Goal: Communication & Community: Ask a question

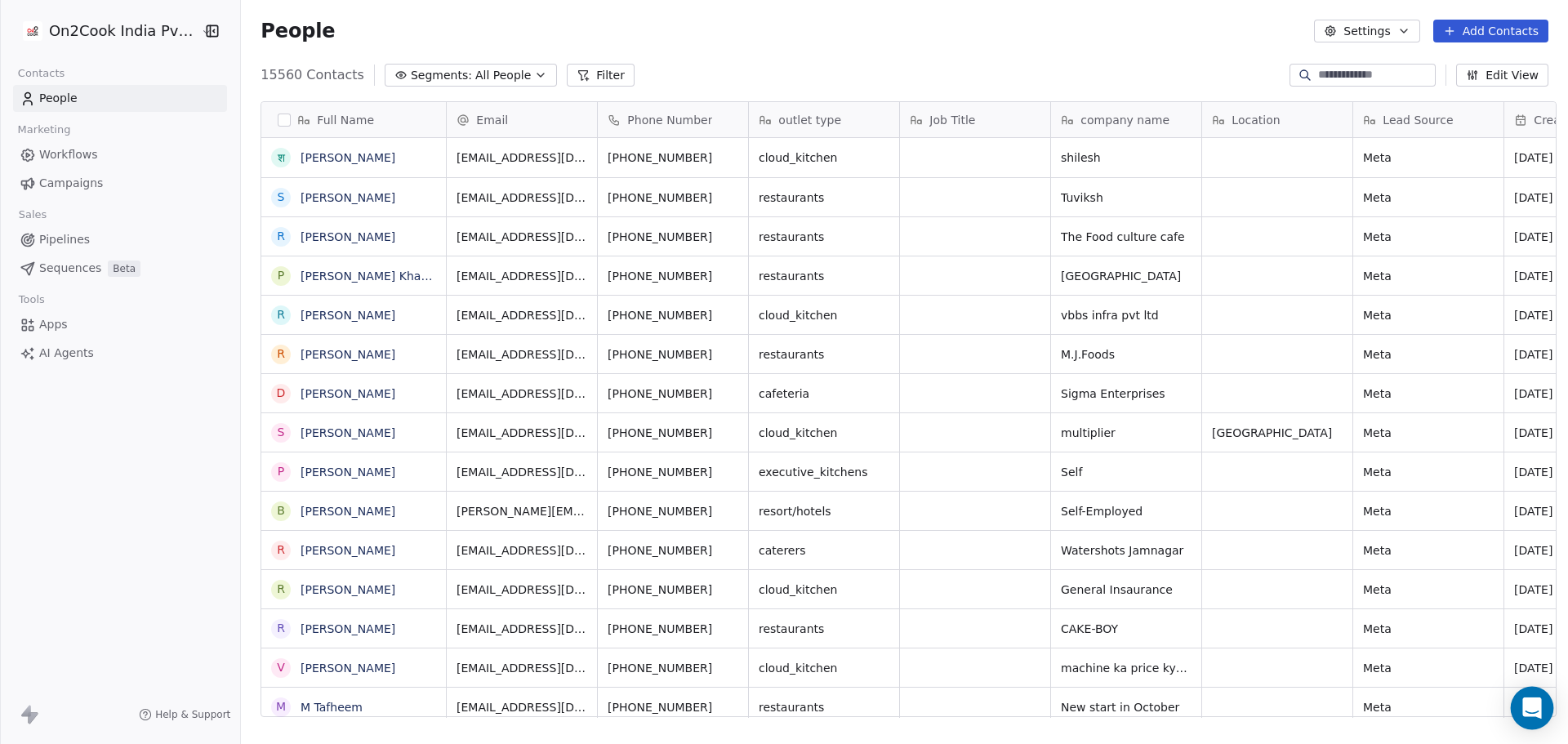
click at [1529, 708] on icon "Open Intercom Messenger" at bounding box center [1532, 708] width 19 height 22
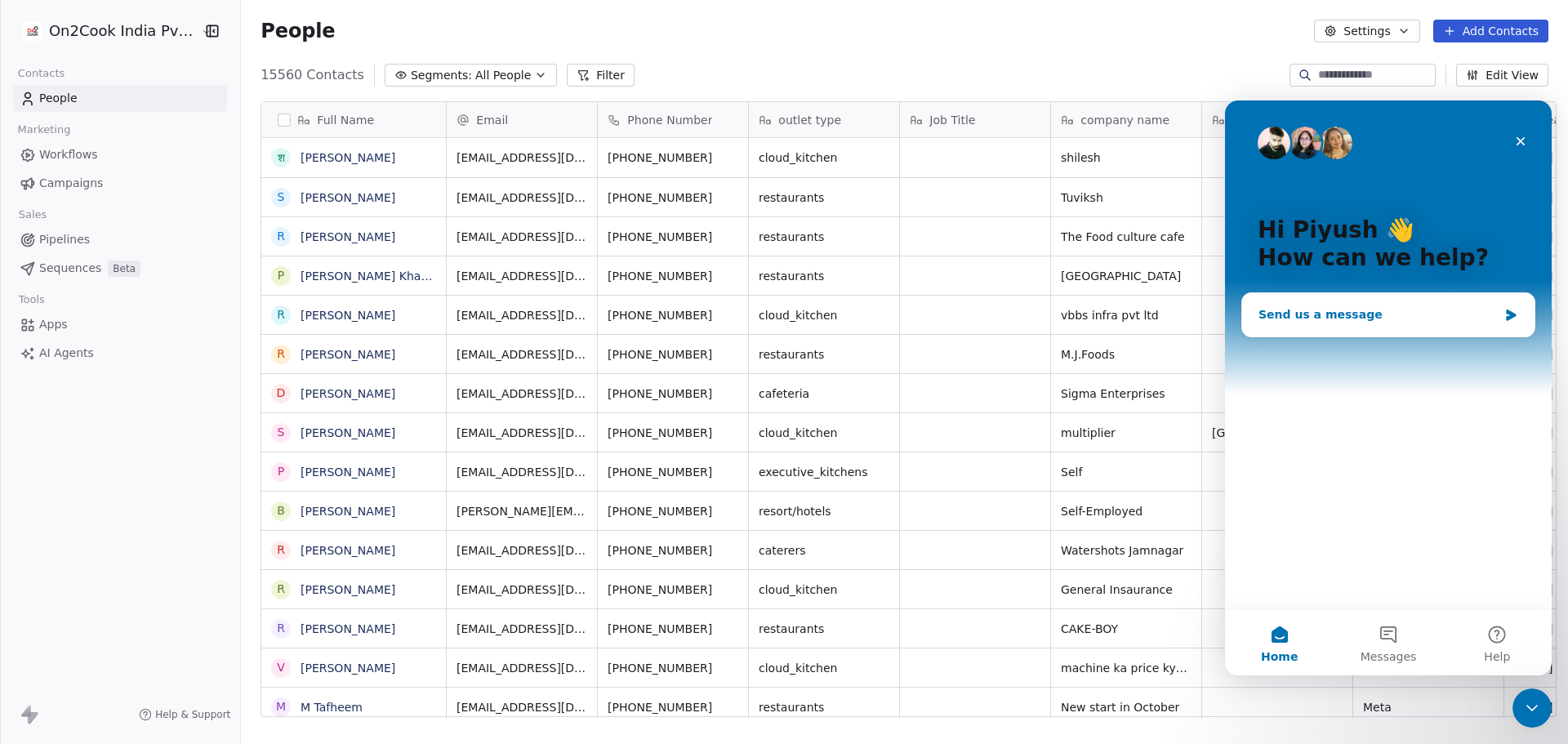
click at [1387, 314] on div "Send us a message" at bounding box center [1378, 314] width 240 height 17
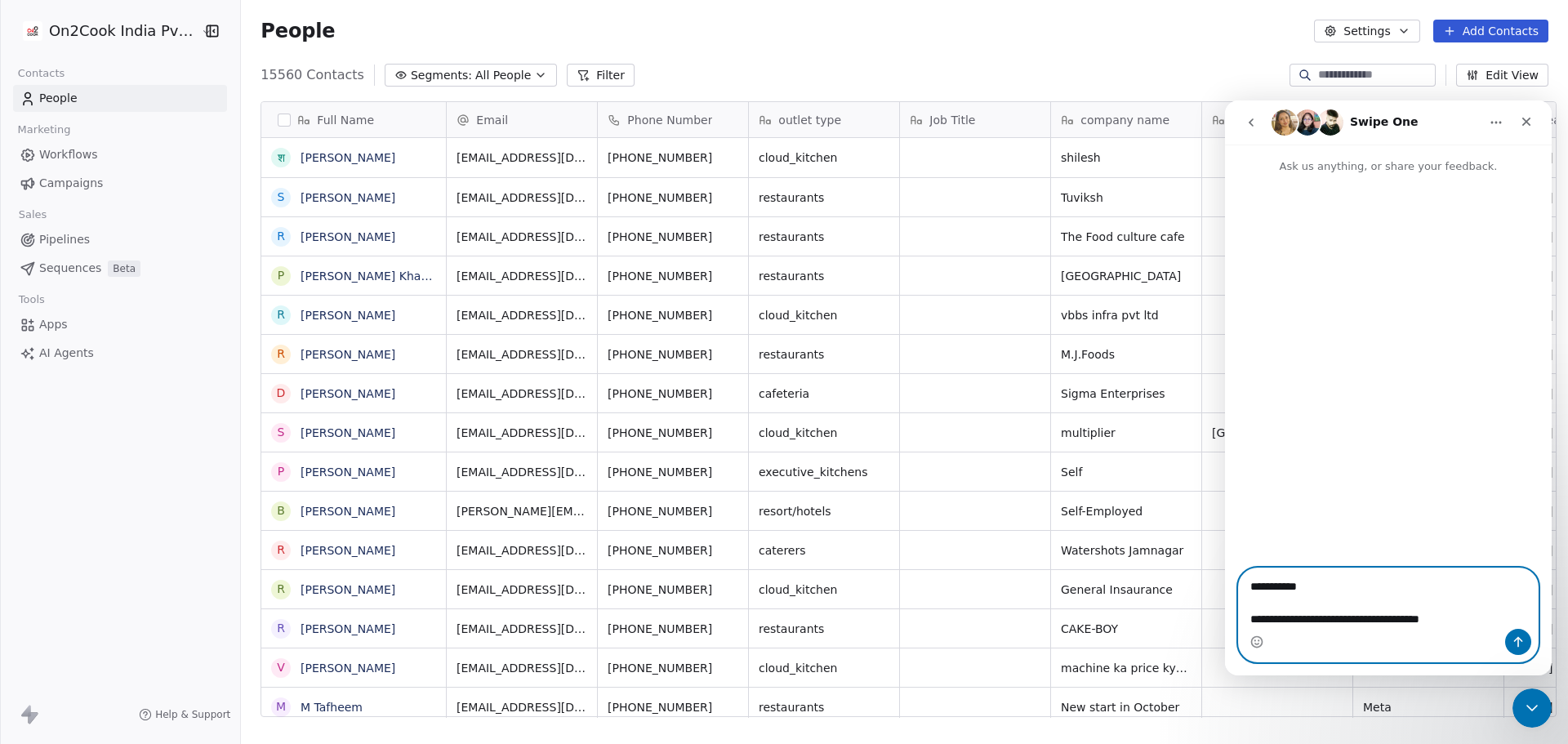
click at [1323, 624] on textarea "**********" at bounding box center [1387, 598] width 298 height 61
click at [1466, 618] on textarea "**********" at bounding box center [1387, 598] width 298 height 61
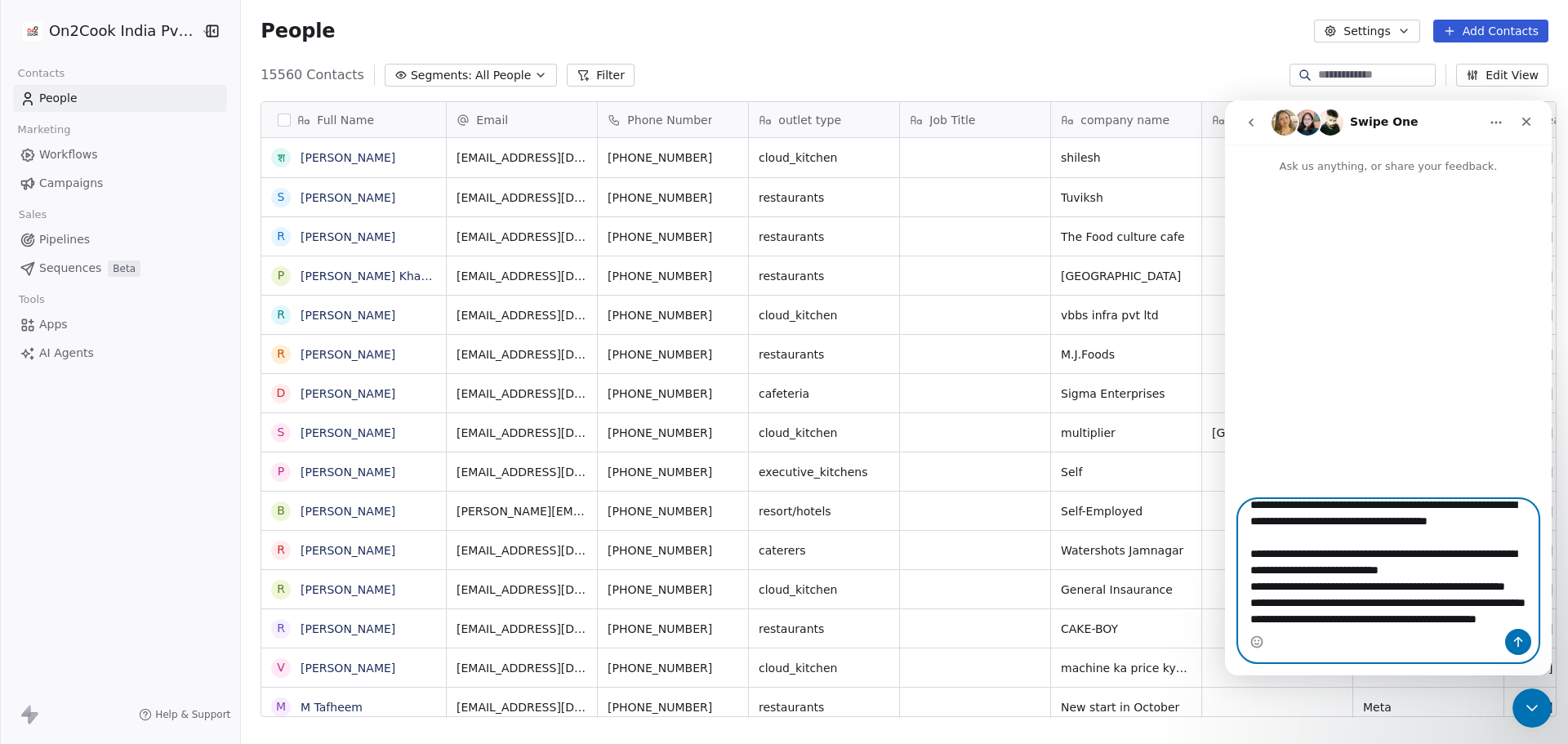
scroll to position [109, 0]
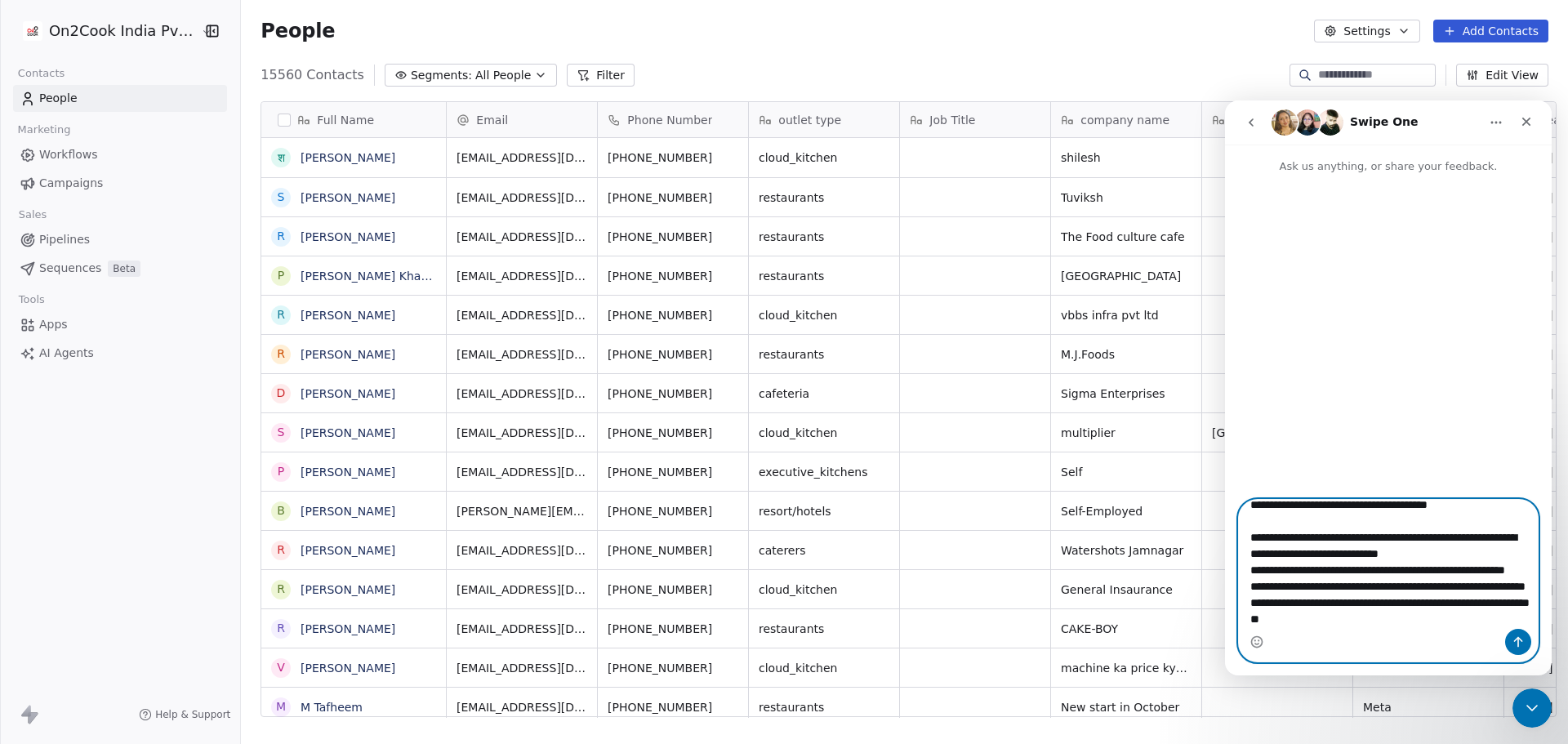
click at [1390, 621] on textarea "**********" at bounding box center [1387, 564] width 298 height 129
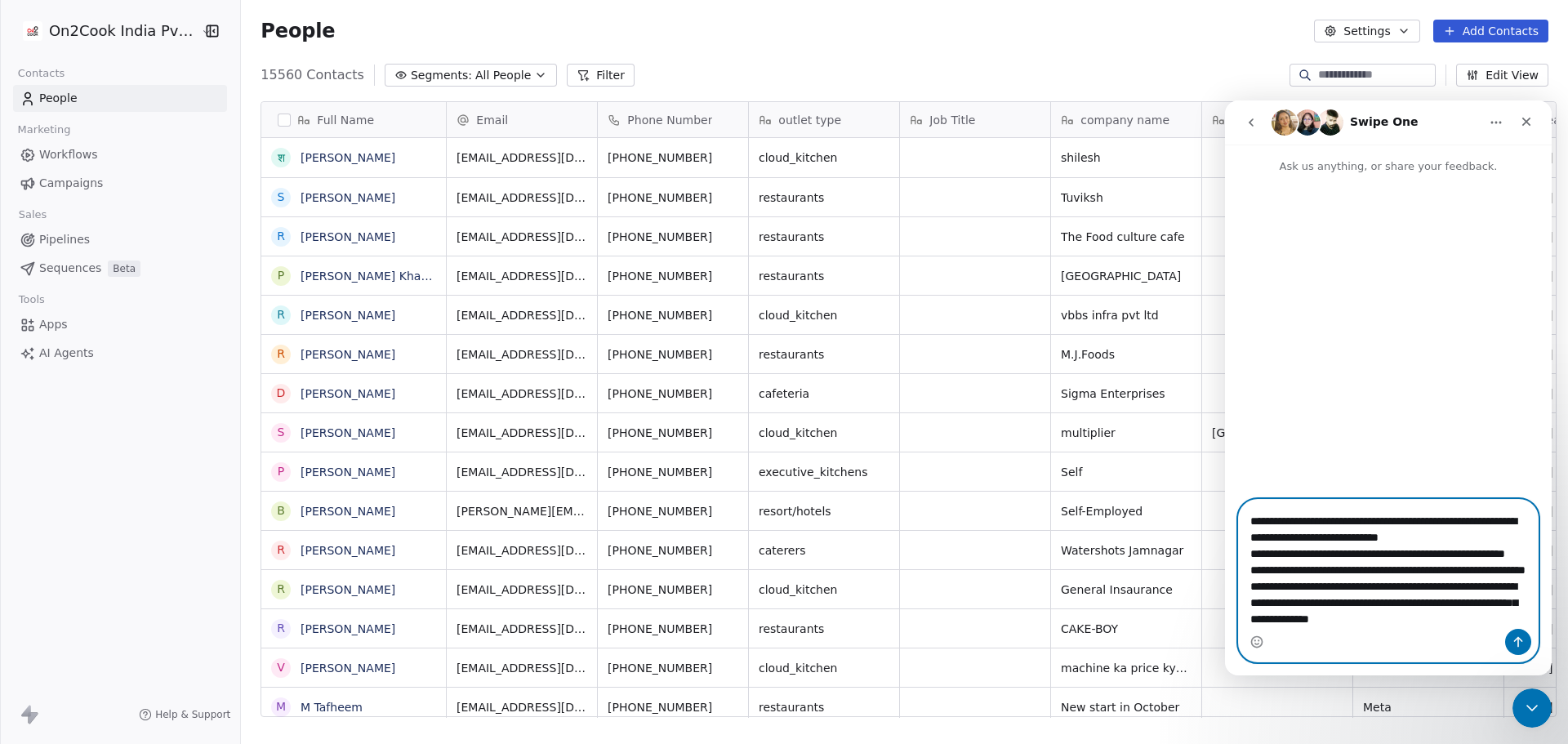
scroll to position [157, 0]
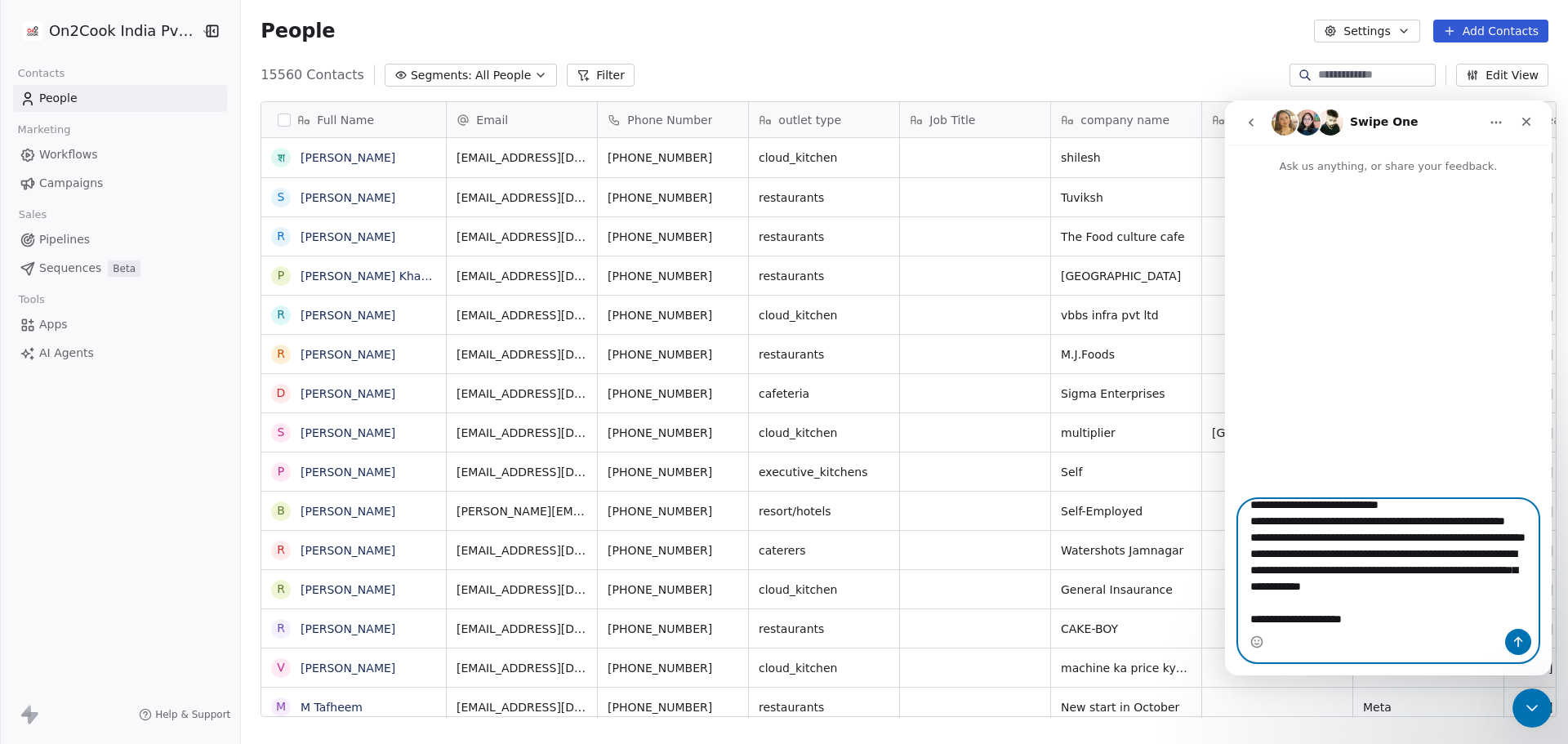
type textarea "**********"
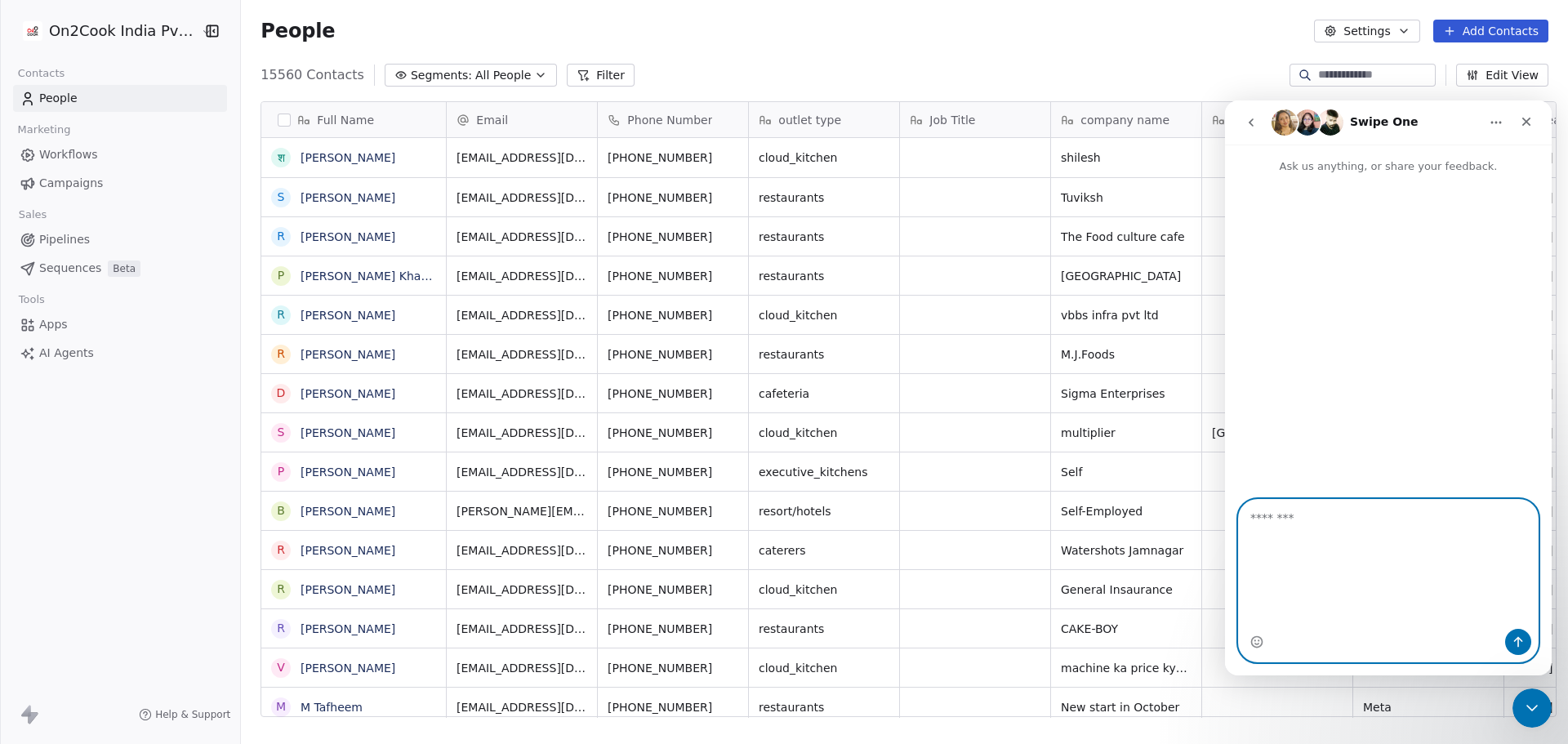
scroll to position [0, 0]
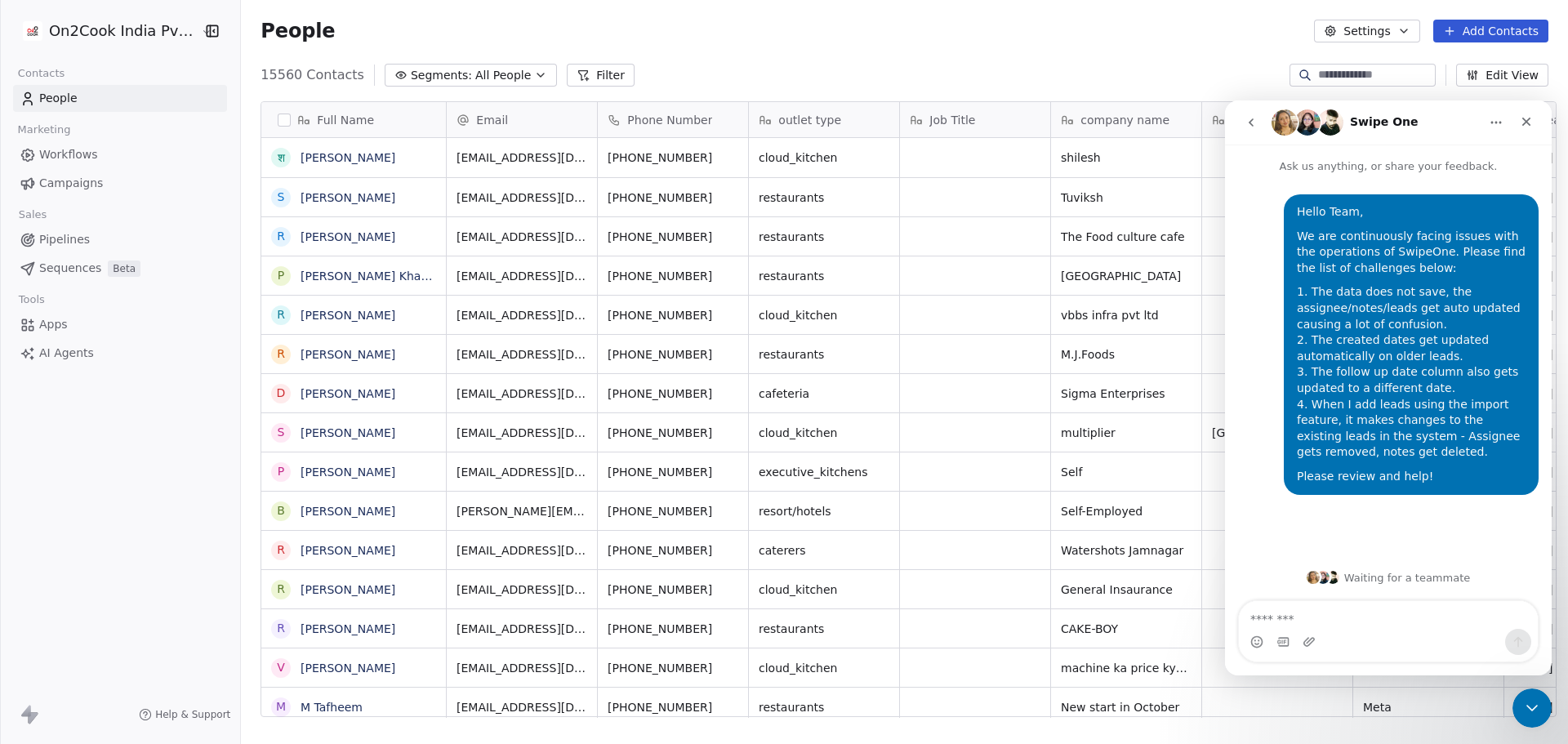
click at [1111, 45] on div "People Settings Add Contacts" at bounding box center [904, 31] width 1327 height 62
click at [1533, 704] on icon "Close Intercom Messenger" at bounding box center [1530, 706] width 11 height 7
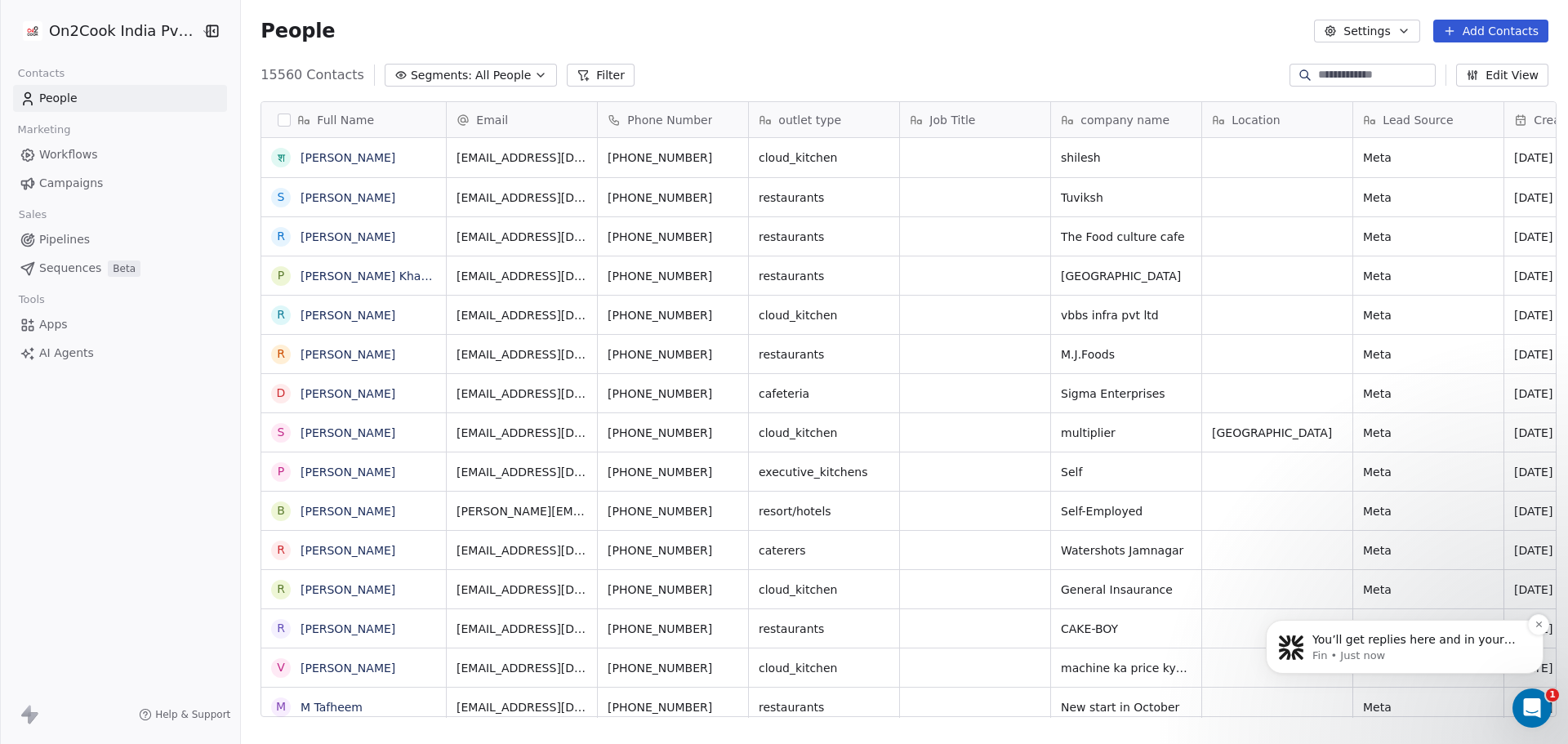
click at [1479, 657] on p "Fin • Just now" at bounding box center [1417, 656] width 211 height 15
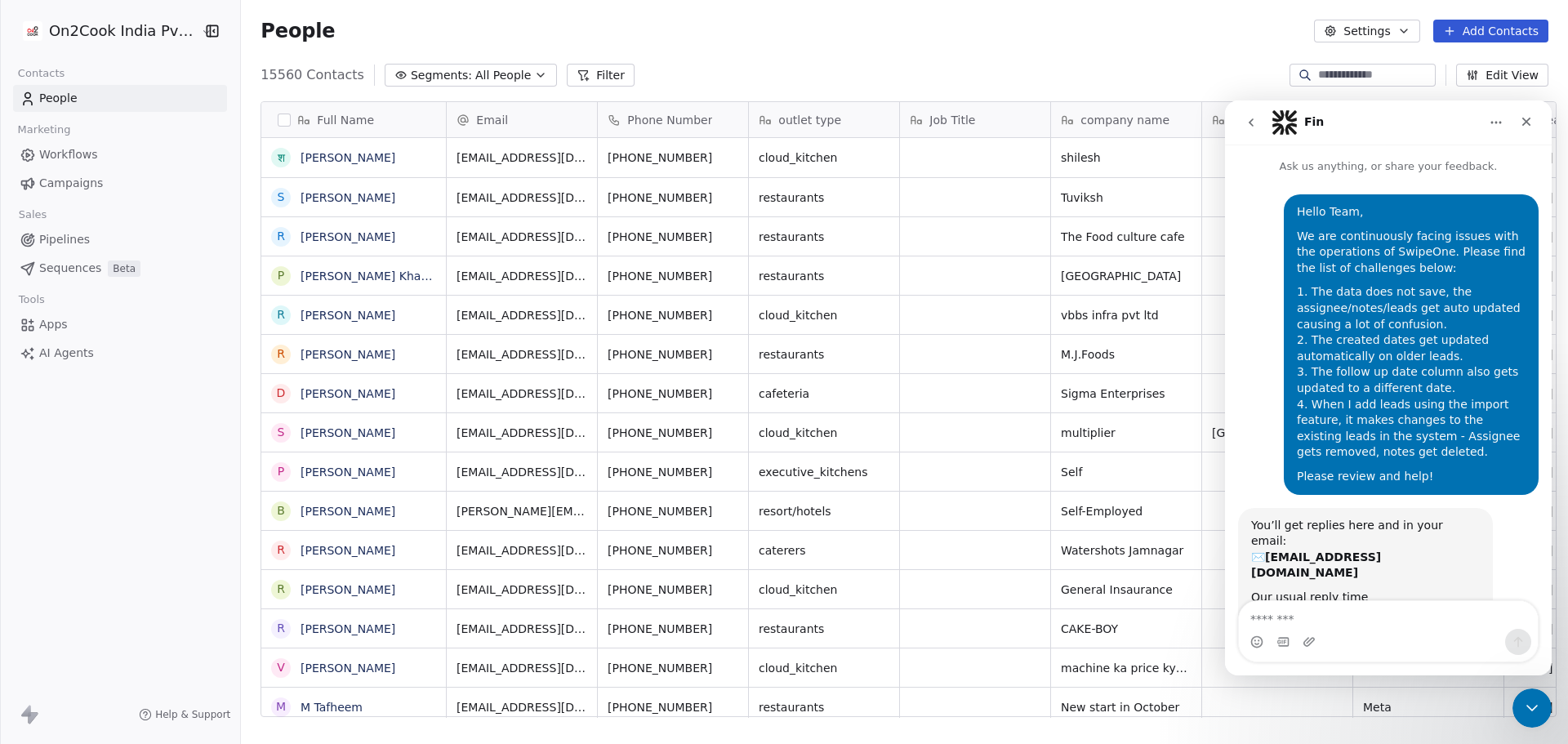
scroll to position [33, 0]
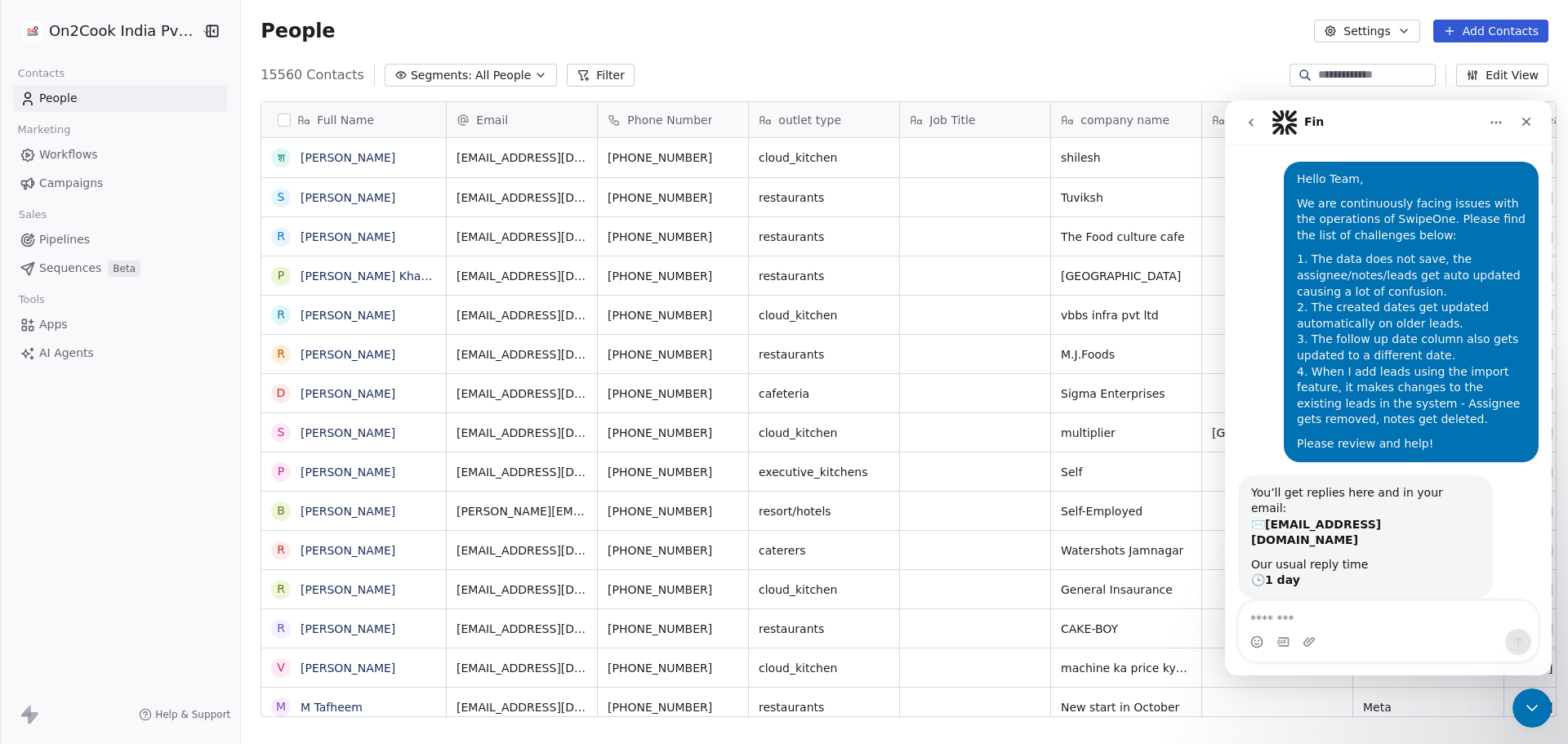
click at [1068, 48] on div "People Settings Add Contacts" at bounding box center [904, 31] width 1327 height 62
click at [1249, 131] on button "go back" at bounding box center [1250, 122] width 31 height 31
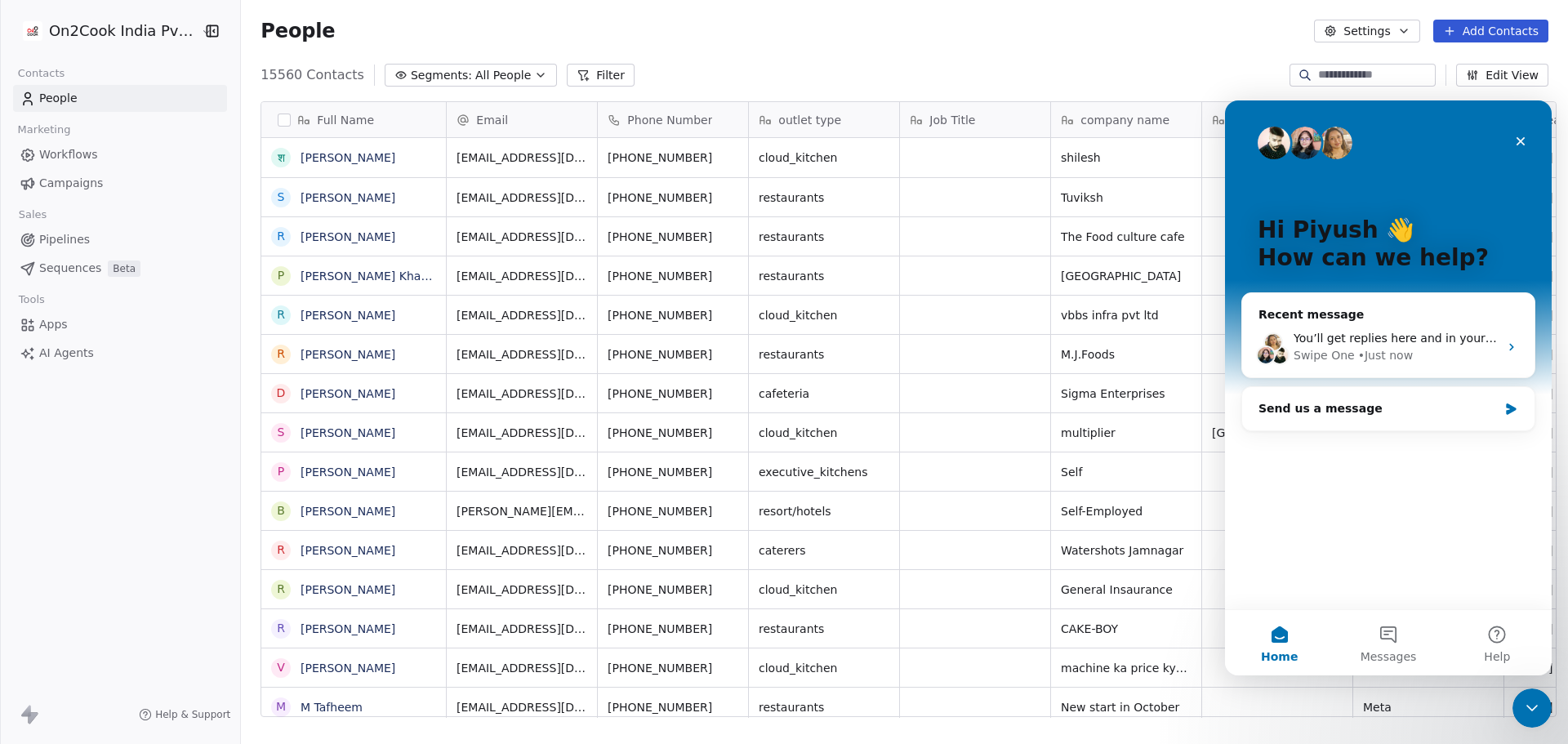
click at [1182, 69] on div "15560 Contacts Segments: All People Filter Edit View" at bounding box center [904, 75] width 1327 height 26
click at [1394, 646] on button "Messages" at bounding box center [1387, 643] width 109 height 66
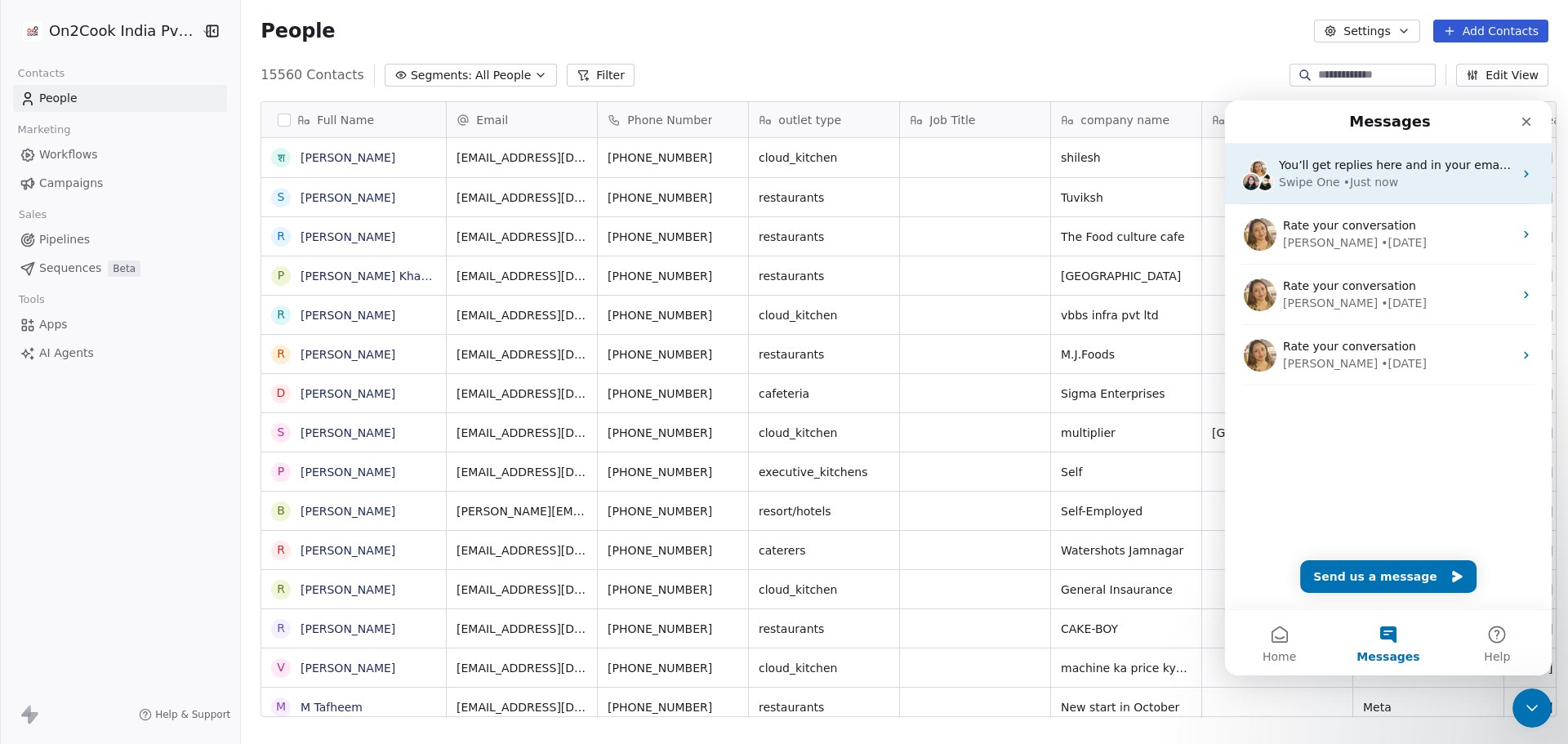
click at [1426, 188] on div "Swipe One • Just now" at bounding box center [1396, 182] width 234 height 17
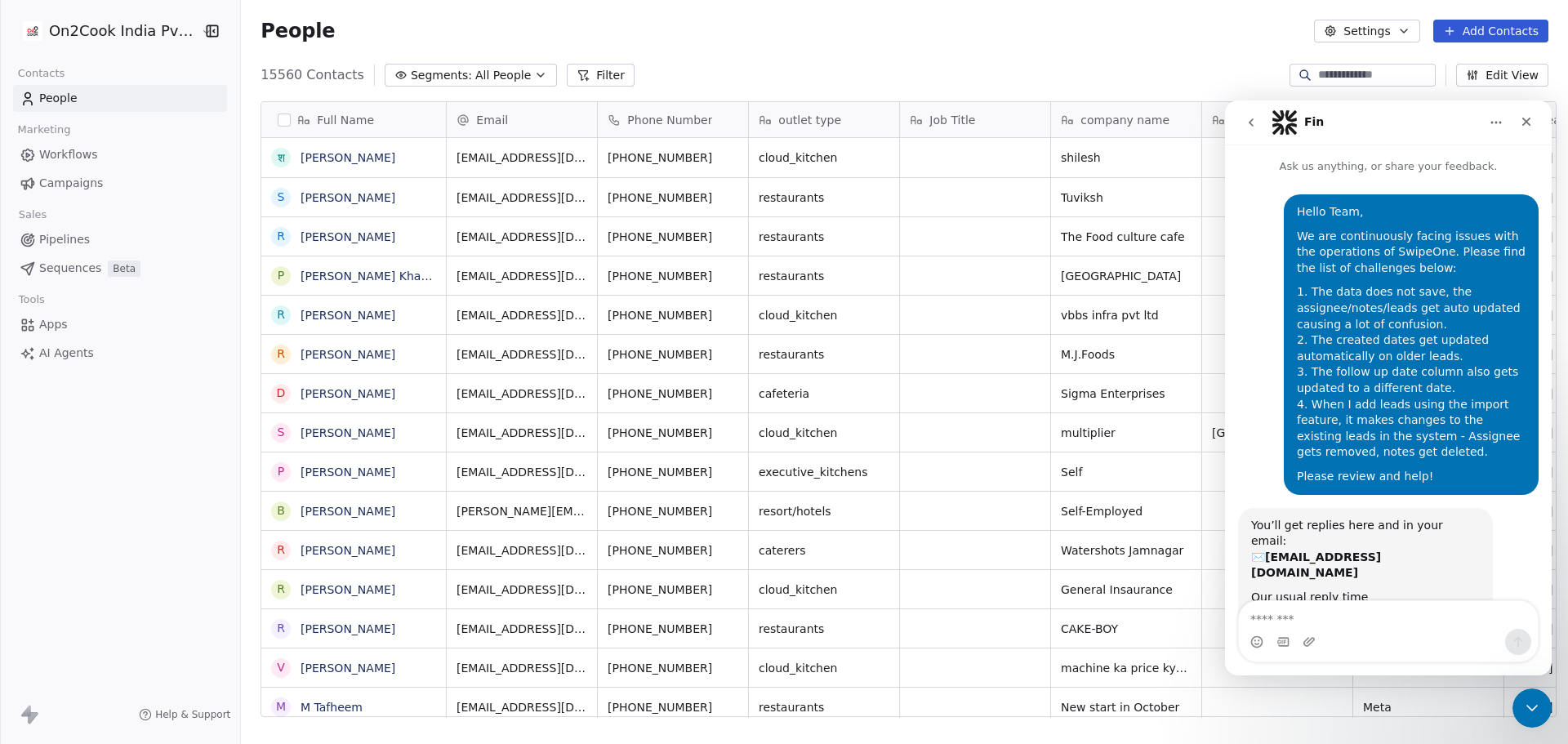
scroll to position [33, 0]
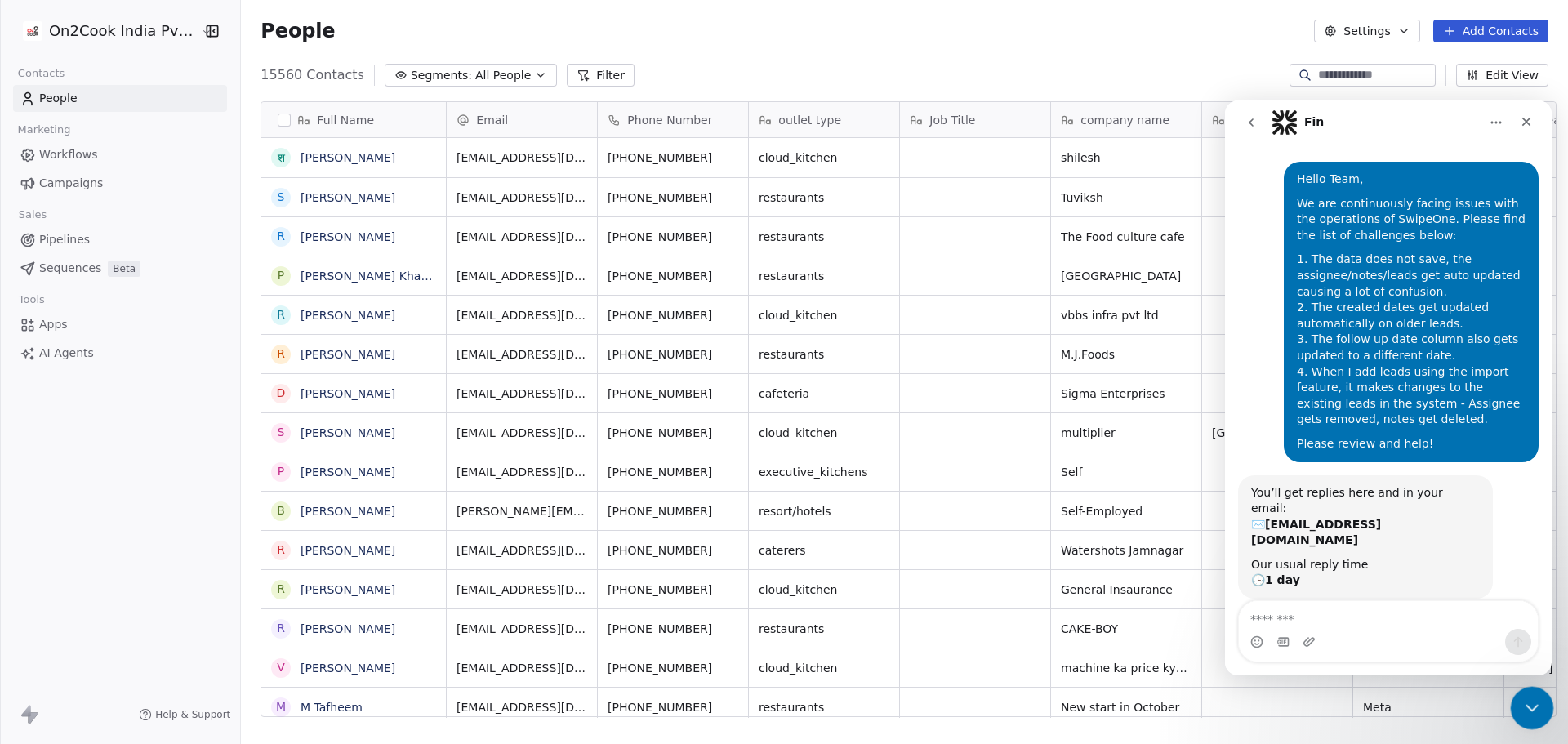
click at [1537, 707] on icon "Close Intercom Messenger" at bounding box center [1529, 706] width 20 height 20
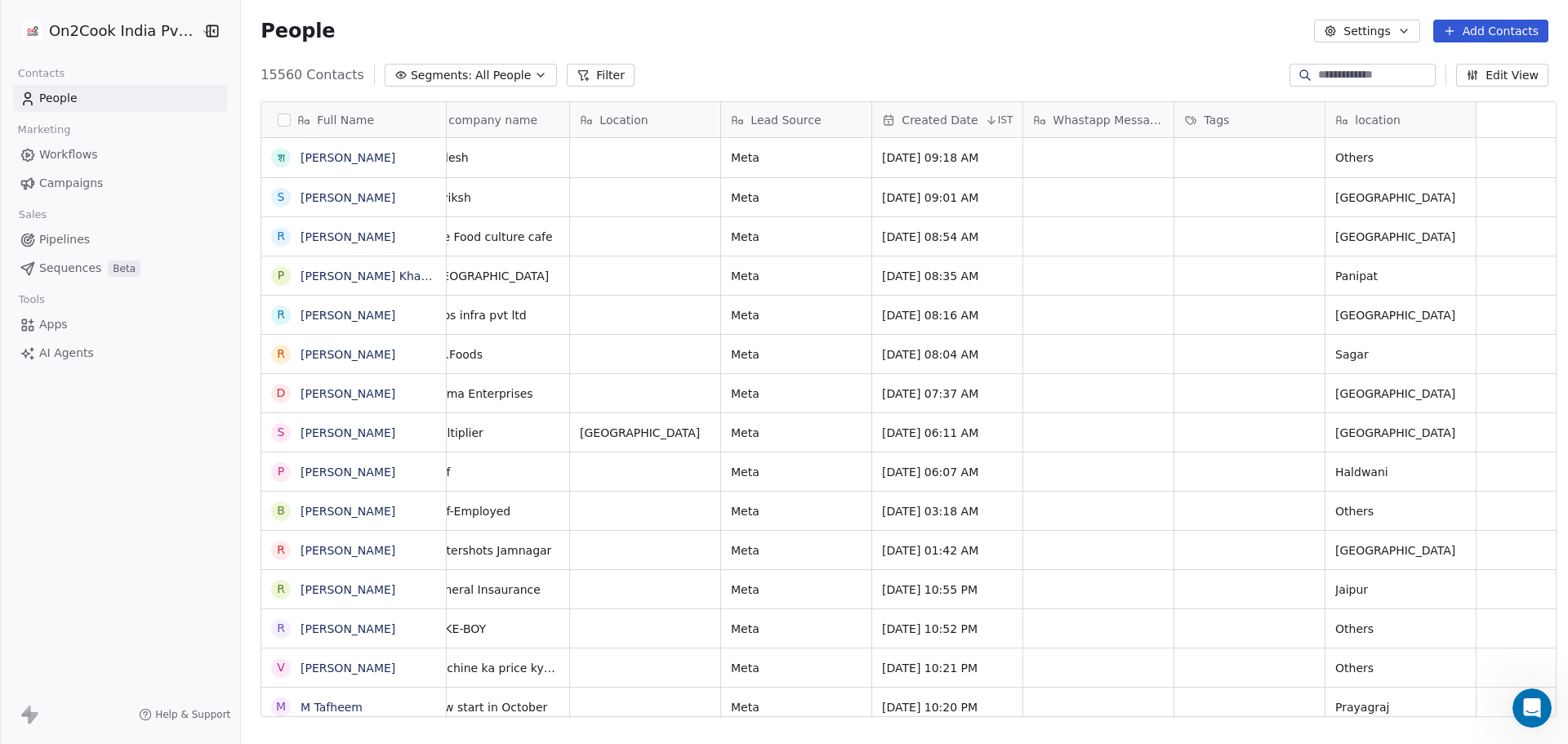
scroll to position [0, 0]
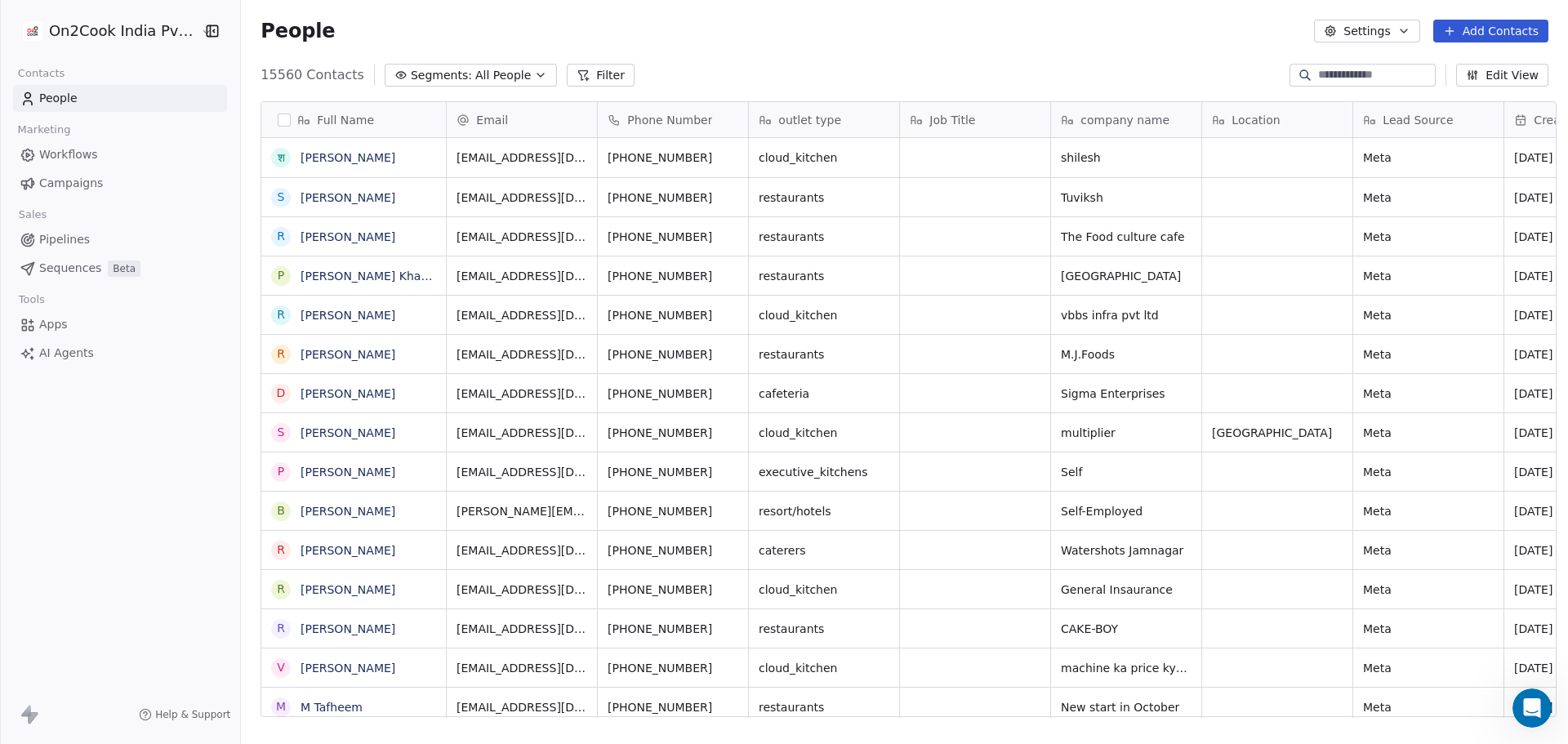
click at [948, 79] on div "15560 Contacts Segments: All People Filter Edit View" at bounding box center [904, 75] width 1327 height 26
click at [850, 43] on div "People Settings Add Contacts" at bounding box center [904, 31] width 1327 height 62
